Goal: Task Accomplishment & Management: Use online tool/utility

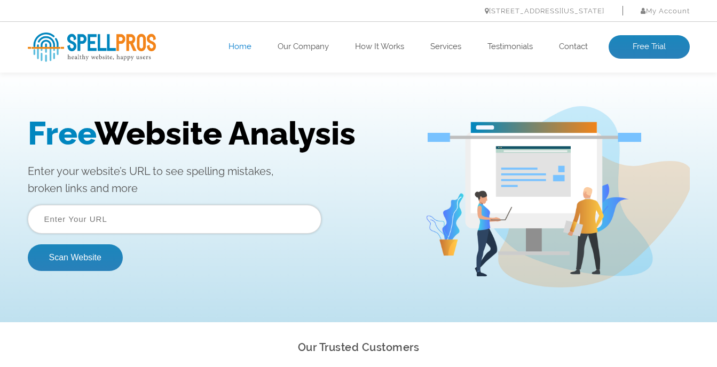
click at [123, 223] on input "text" at bounding box center [175, 219] width 294 height 29
type input "[DOMAIN_NAME]"
click at [77, 264] on button "Scan Website" at bounding box center [75, 258] width 95 height 27
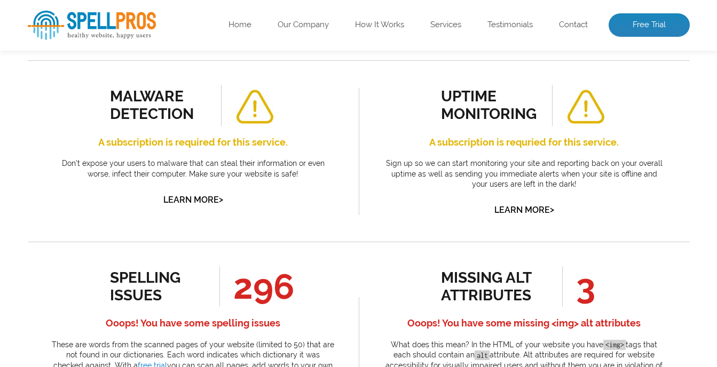
scroll to position [320, 0]
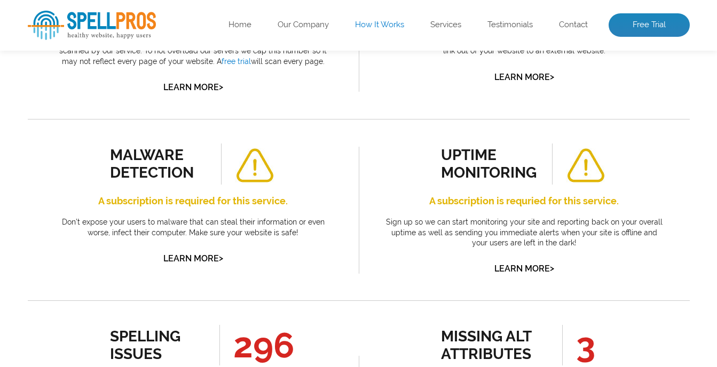
click at [391, 30] on link "How It Works" at bounding box center [379, 25] width 49 height 11
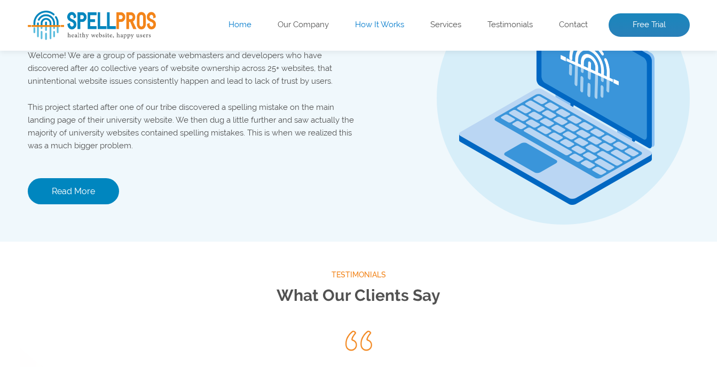
scroll to position [1196, 0]
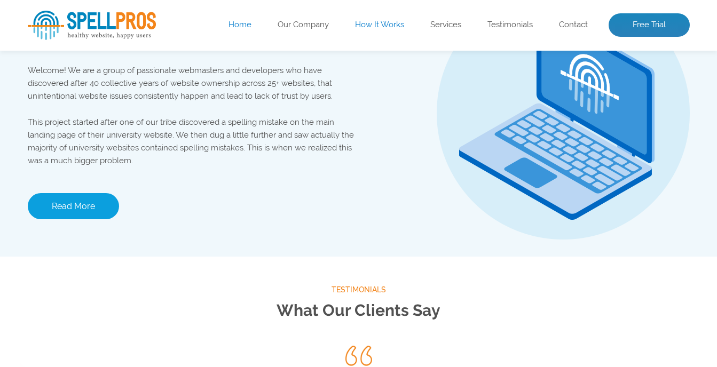
click at [81, 219] on link "Read More" at bounding box center [73, 206] width 91 height 26
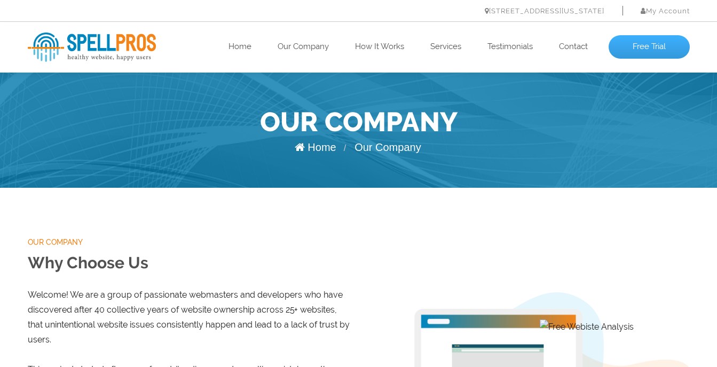
click at [623, 45] on link "Free Trial" at bounding box center [649, 46] width 81 height 23
